Goal: Task Accomplishment & Management: Use online tool/utility

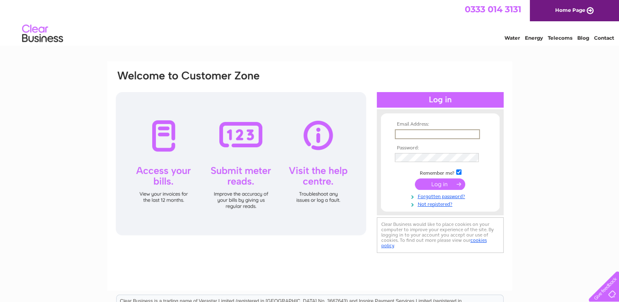
type input "mike.forbes@sky.com"
click at [447, 182] on input "submit" at bounding box center [440, 183] width 50 height 11
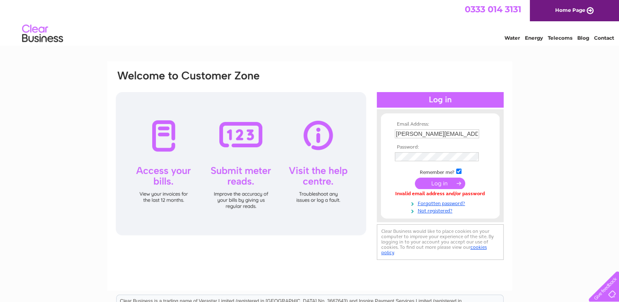
click at [435, 181] on input "submit" at bounding box center [440, 183] width 50 height 11
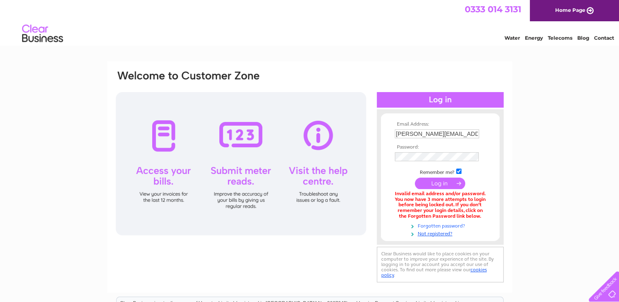
click at [449, 225] on link "Forgotten password?" at bounding box center [441, 225] width 93 height 8
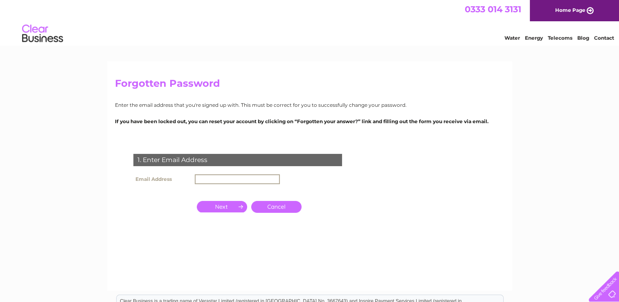
click at [265, 179] on input "text" at bounding box center [237, 179] width 85 height 10
type input "[PERSON_NAME][EMAIL_ADDRESS][PERSON_NAME][DOMAIN_NAME]"
click at [224, 206] on input "button" at bounding box center [222, 206] width 50 height 11
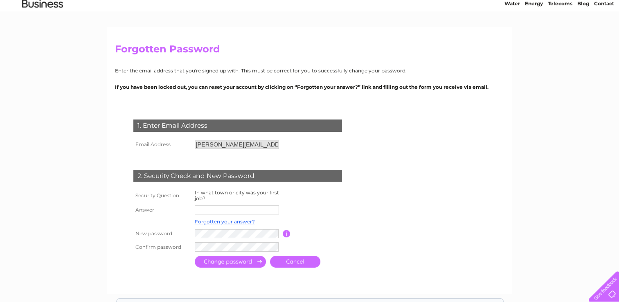
scroll to position [82, 0]
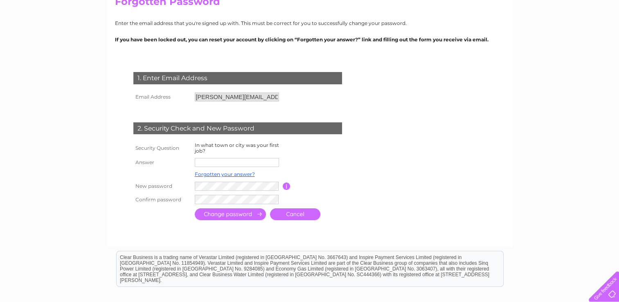
click at [201, 164] on input "text" at bounding box center [237, 162] width 84 height 9
type input "Aberdeen"
click at [223, 214] on input "submit" at bounding box center [230, 215] width 71 height 12
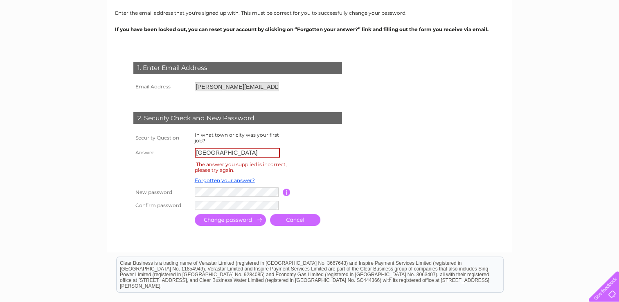
scroll to position [123, 0]
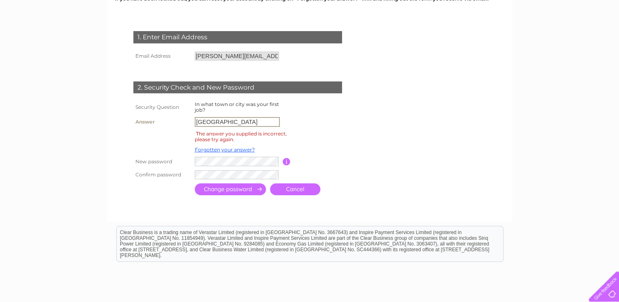
drag, startPoint x: 236, startPoint y: 122, endPoint x: 189, endPoint y: 124, distance: 47.1
click at [189, 124] on tr "Answer Aberdeen" at bounding box center [247, 122] width 232 height 14
type input "Hatfield"
click at [235, 189] on input "submit" at bounding box center [230, 189] width 71 height 12
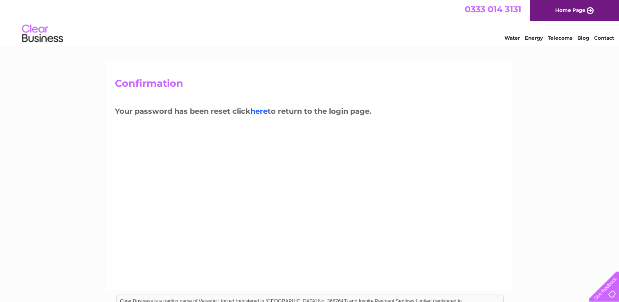
click at [264, 111] on link "here" at bounding box center [258, 111] width 17 height 9
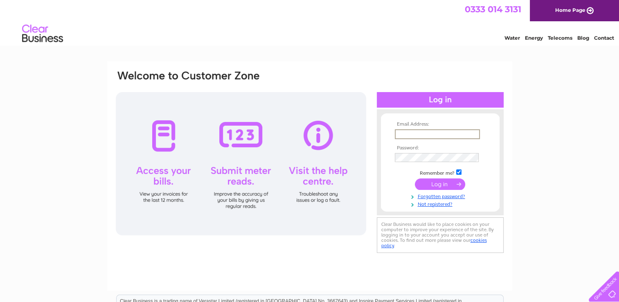
click at [404, 132] on input "text" at bounding box center [437, 134] width 85 height 10
type input "mike.forbes@sky.com"
click at [429, 182] on input "submit" at bounding box center [440, 183] width 50 height 11
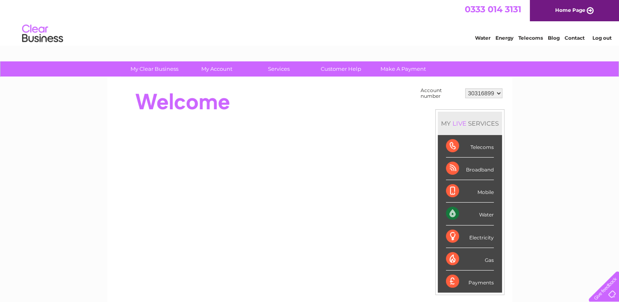
click at [481, 214] on div "Water" at bounding box center [470, 213] width 48 height 22
click at [498, 95] on select "30316899" at bounding box center [483, 93] width 37 height 10
click at [301, 119] on div at bounding box center [264, 183] width 298 height 197
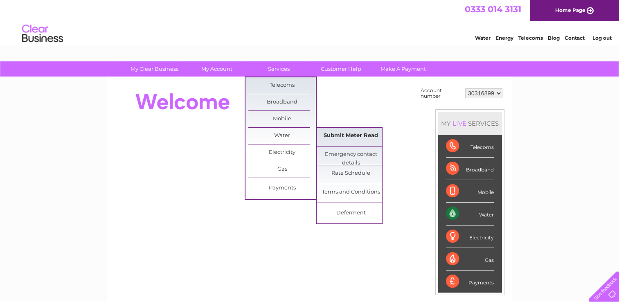
click at [355, 133] on link "Submit Meter Read" at bounding box center [350, 136] width 67 height 16
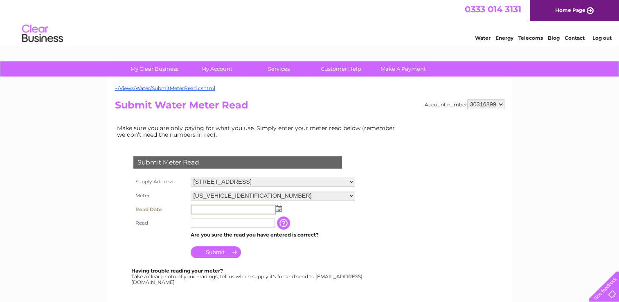
click at [219, 207] on input "text" at bounding box center [233, 210] width 85 height 10
click at [277, 206] on img at bounding box center [278, 208] width 6 height 7
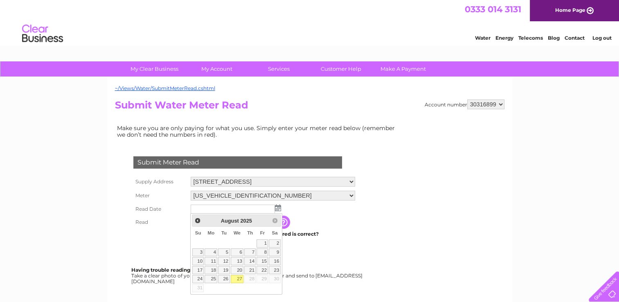
click at [239, 278] on link "27" at bounding box center [237, 279] width 13 height 8
type input "[DATE]"
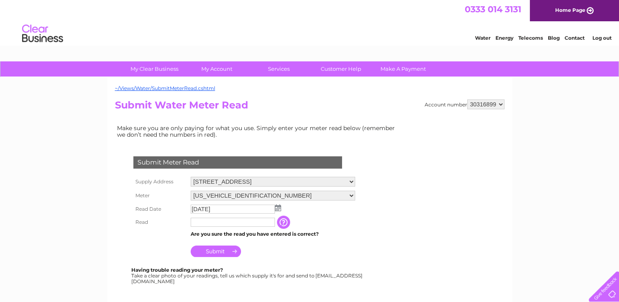
click at [209, 225] on input "text" at bounding box center [233, 222] width 84 height 9
type input "277"
click at [218, 248] on input "Submit" at bounding box center [216, 250] width 50 height 11
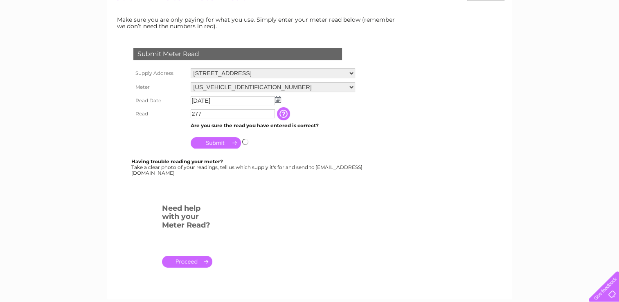
scroll to position [123, 0]
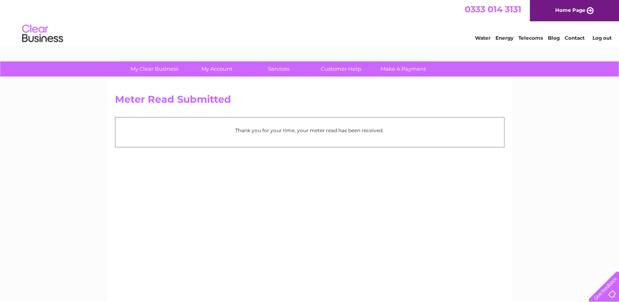
click at [604, 37] on link "Log out" at bounding box center [601, 38] width 19 height 6
